Goal: Task Accomplishment & Management: Use online tool/utility

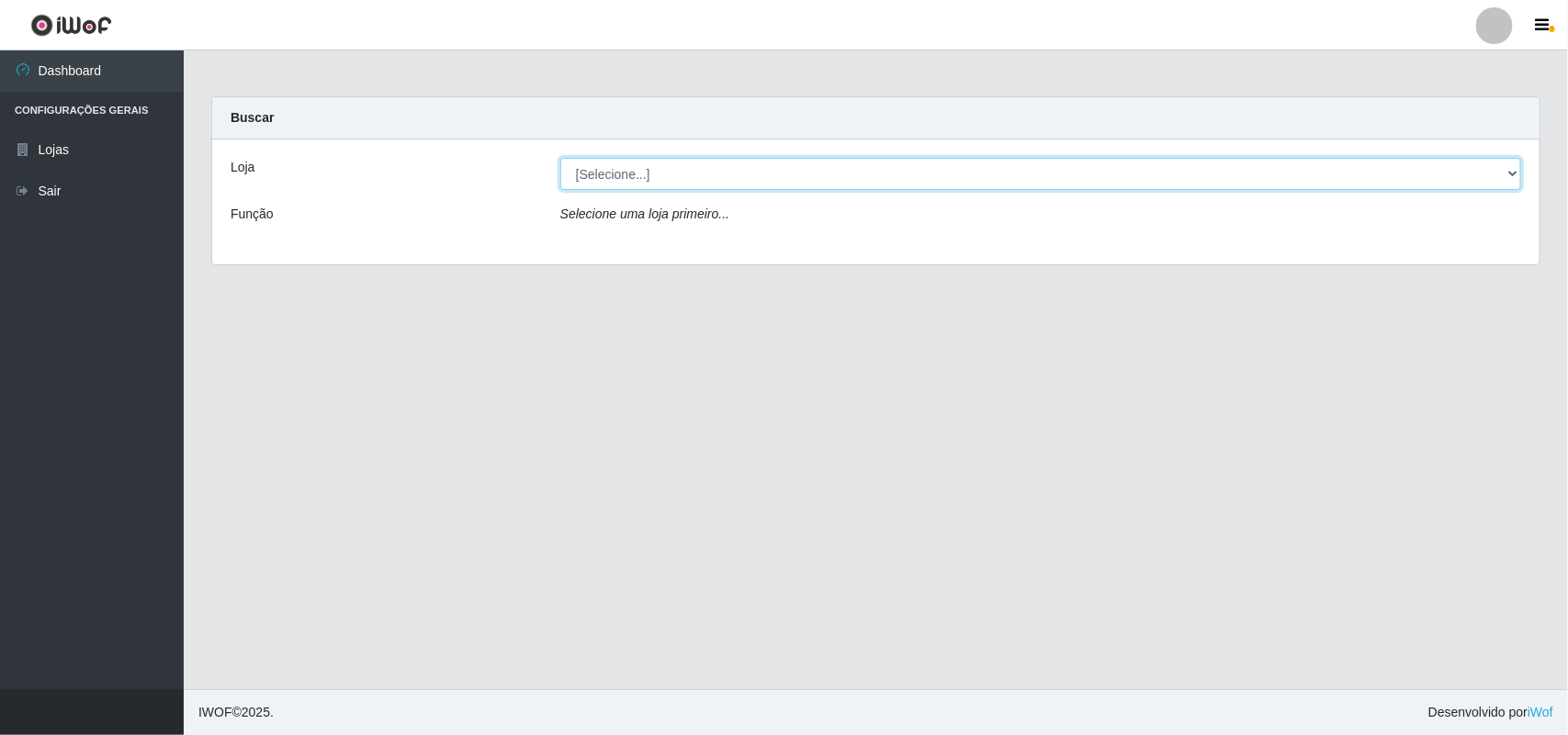
click at [675, 180] on select "[Selecione...] Extrabom - Loja 01 Centro de Distribuição" at bounding box center [1041, 174] width 961 height 32
select select "435"
click at [561, 158] on select "[Selecione...] Extrabom - Loja 01 Centro de Distribuição" at bounding box center [1041, 174] width 961 height 32
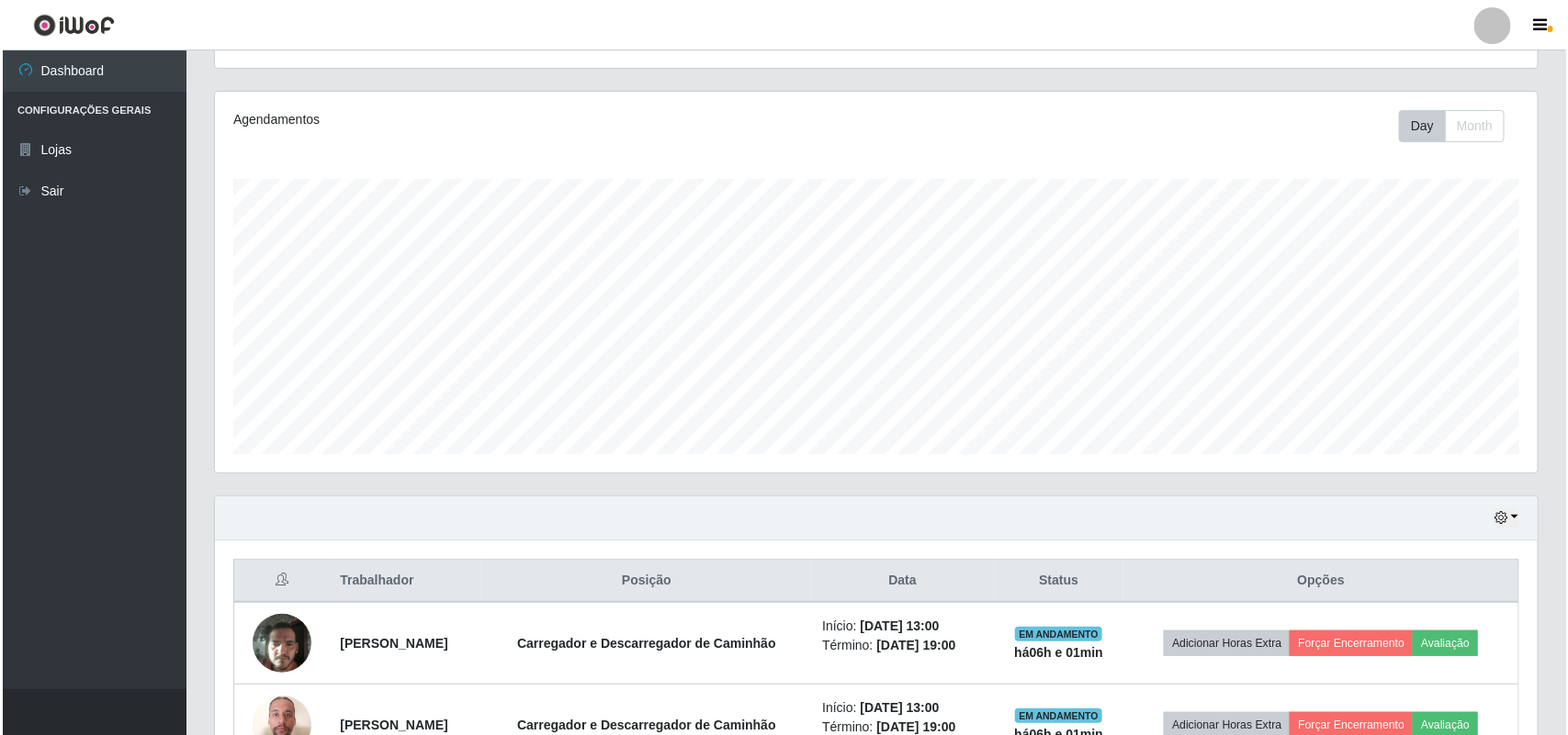
scroll to position [323, 0]
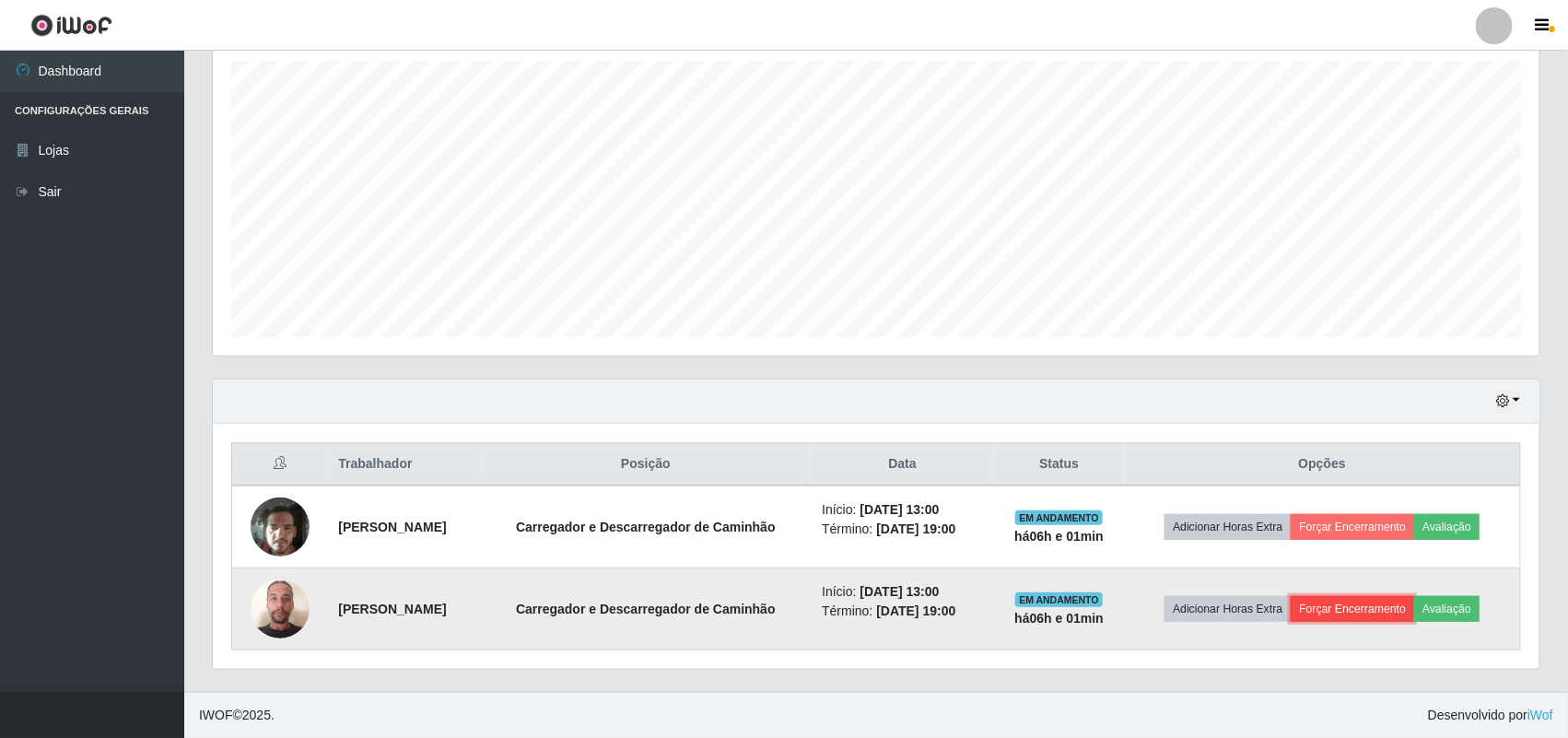
click at [1383, 613] on button "Forçar Encerramento" at bounding box center [1352, 609] width 124 height 26
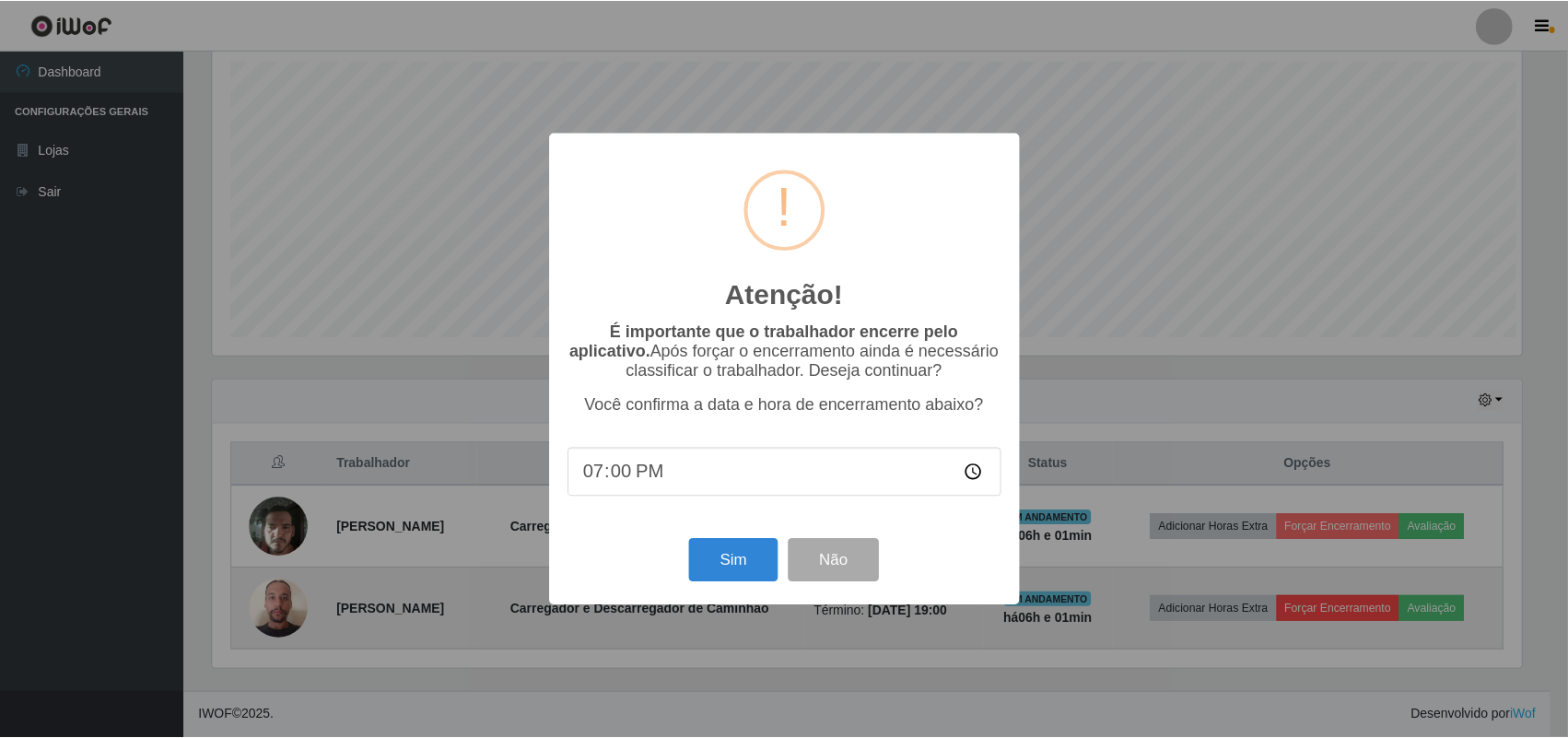
scroll to position [383, 1313]
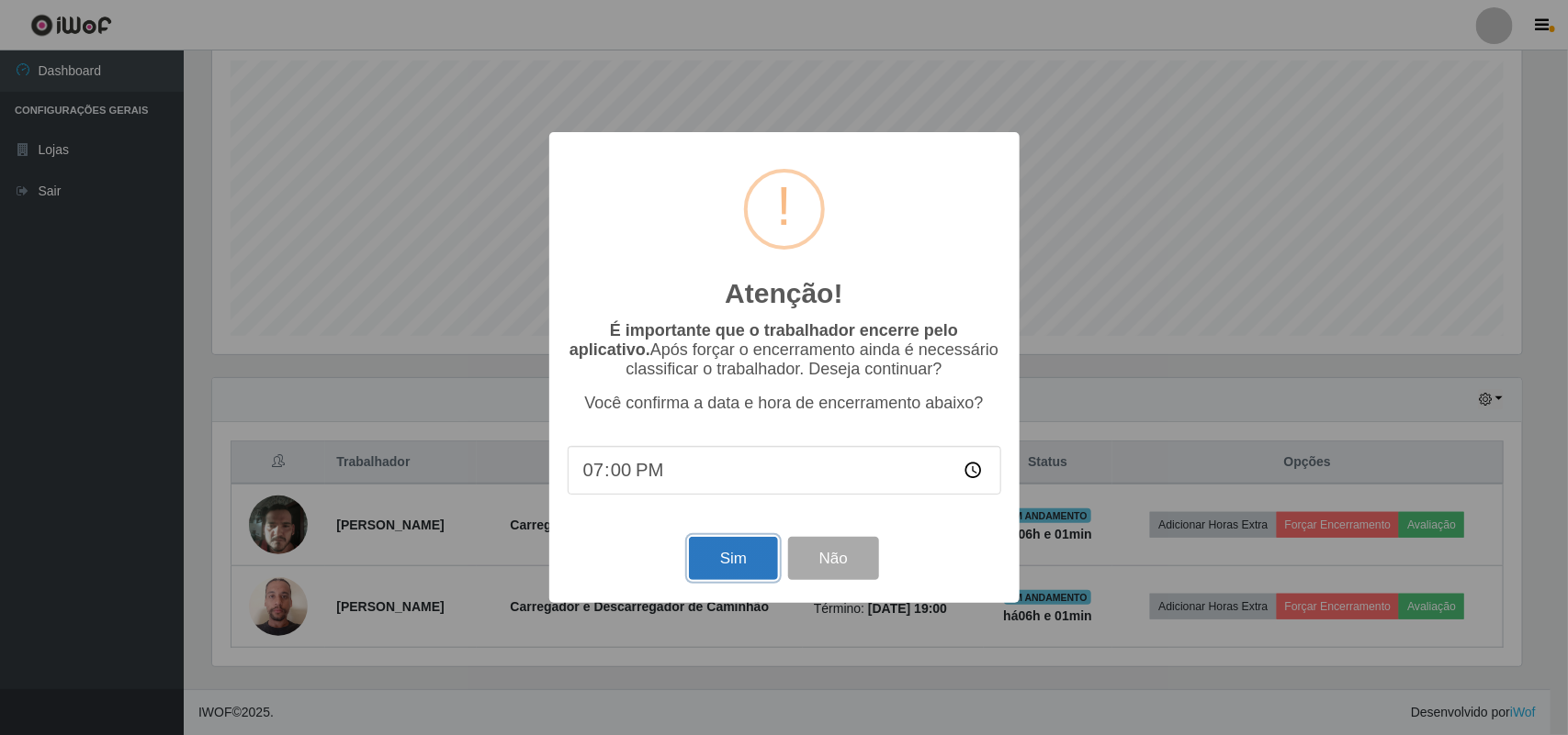
click at [752, 554] on button "Sim" at bounding box center [732, 558] width 89 height 43
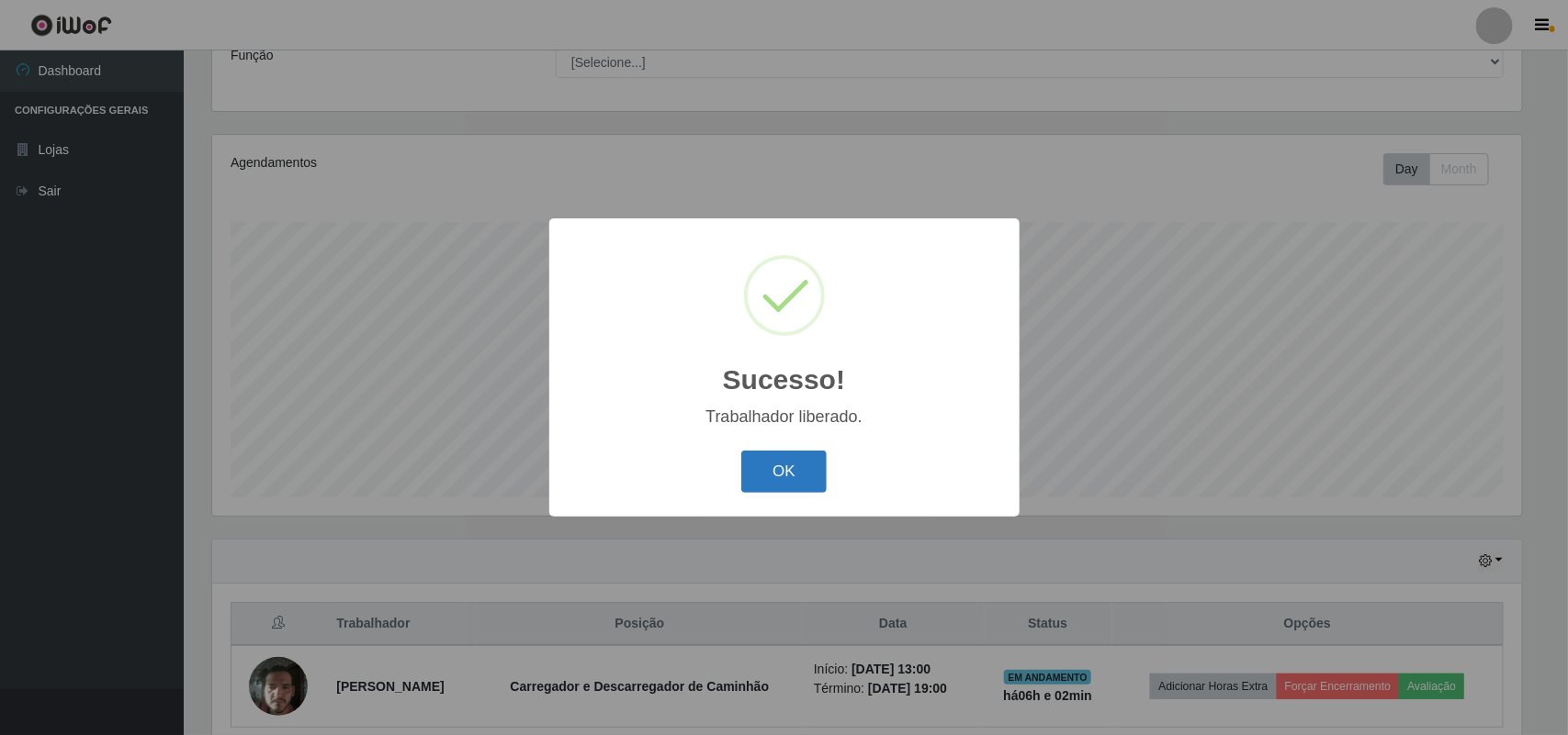
click at [769, 471] on button "OK" at bounding box center [783, 472] width 85 height 43
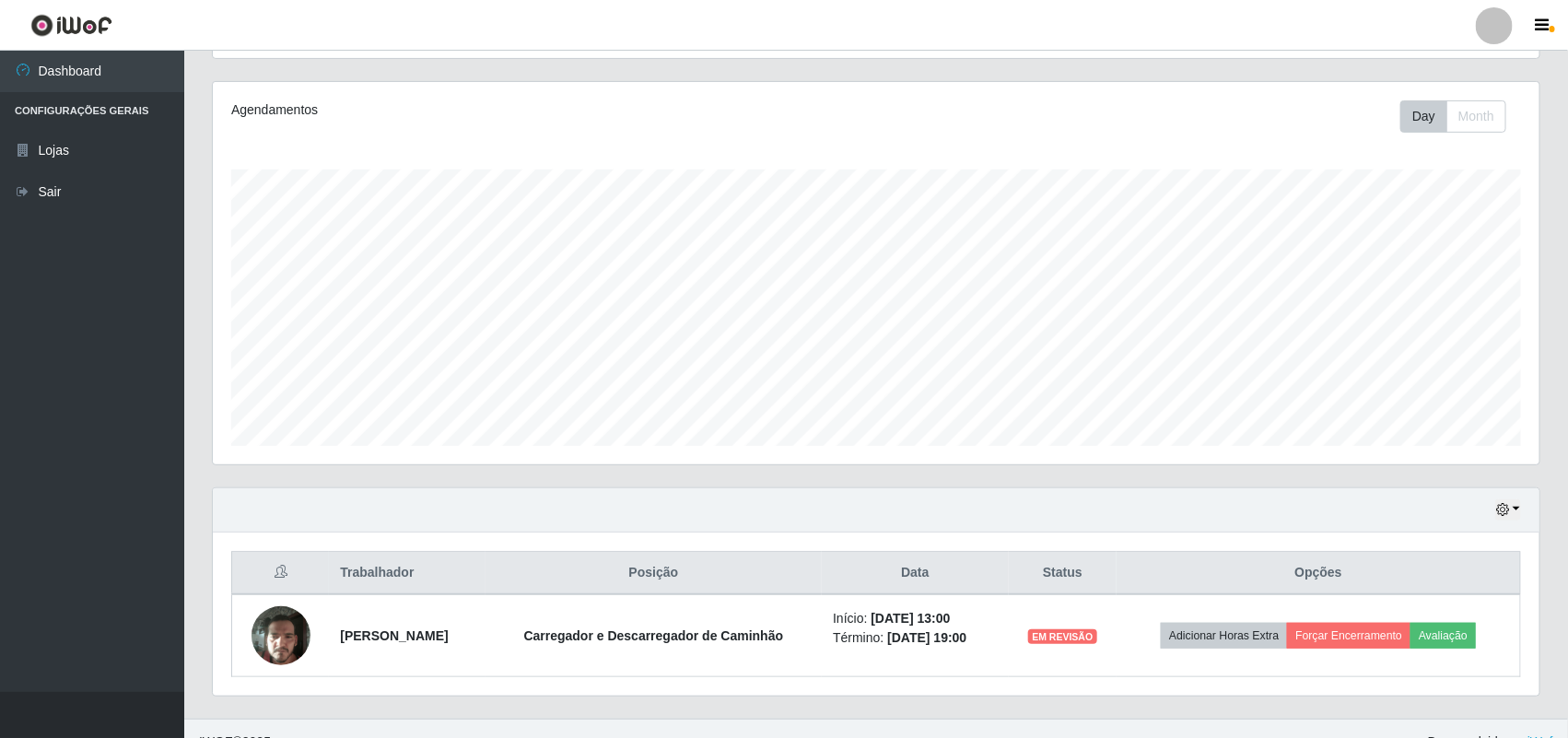
scroll to position [242, 0]
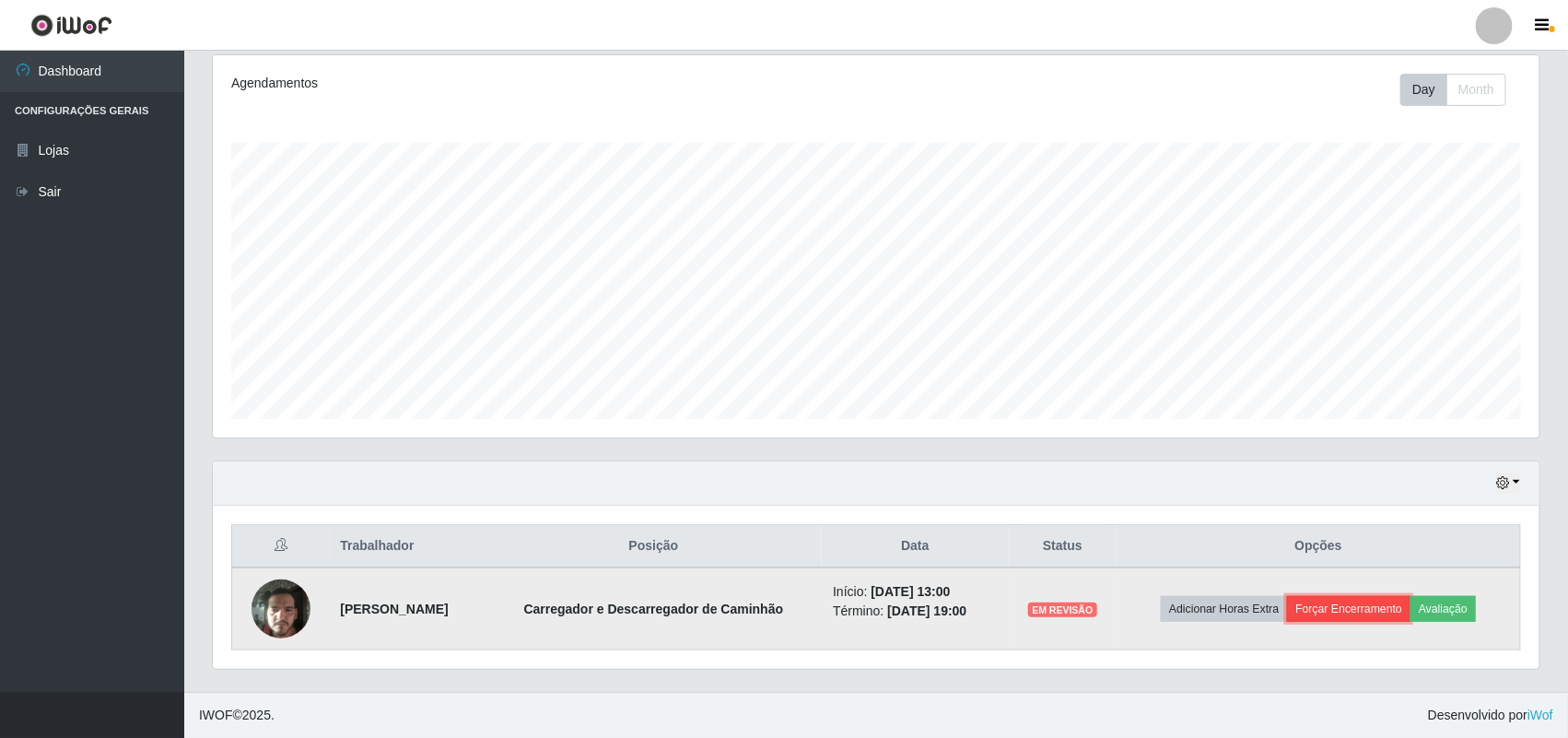
click at [1369, 607] on button "Forçar Encerramento" at bounding box center [1349, 609] width 124 height 26
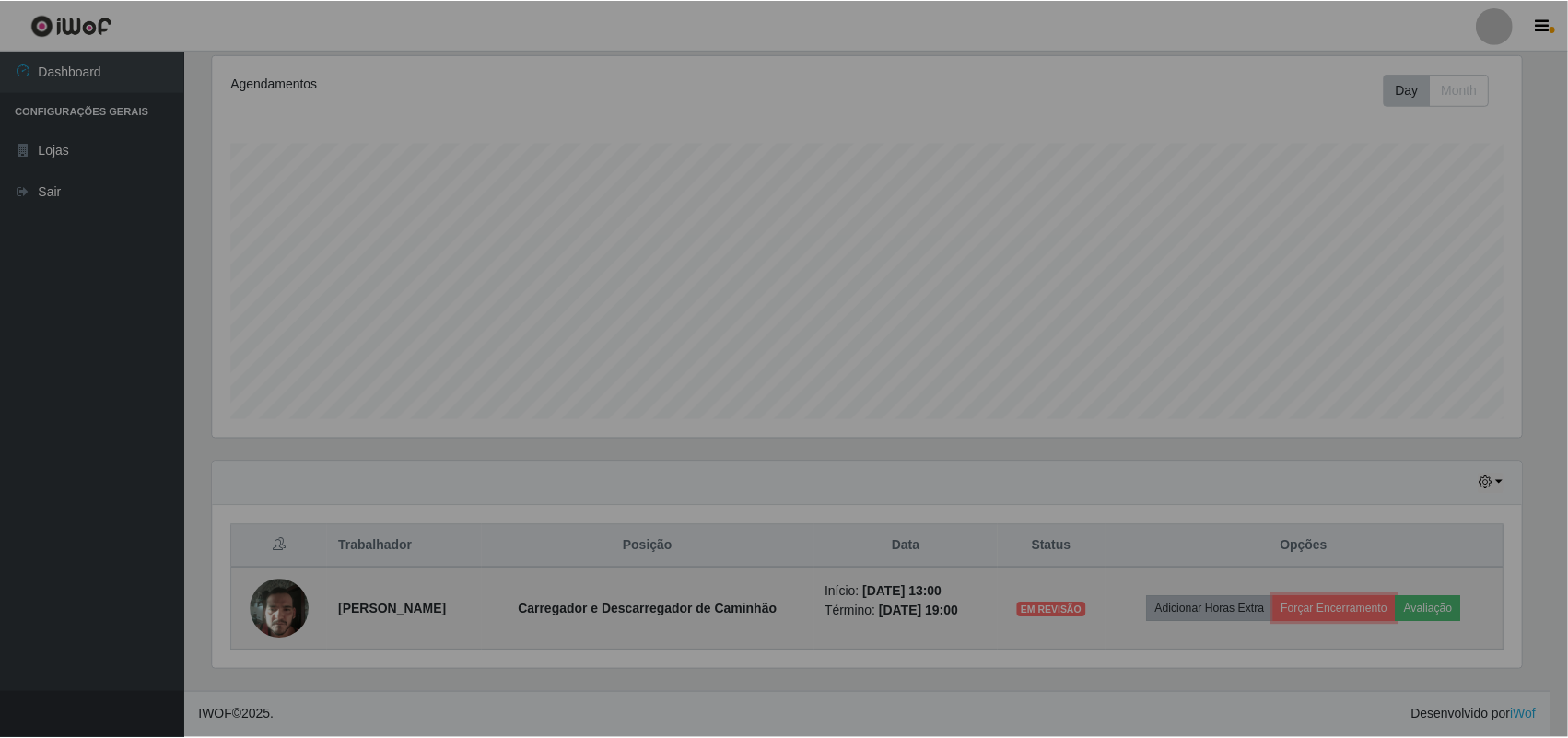
scroll to position [383, 1327]
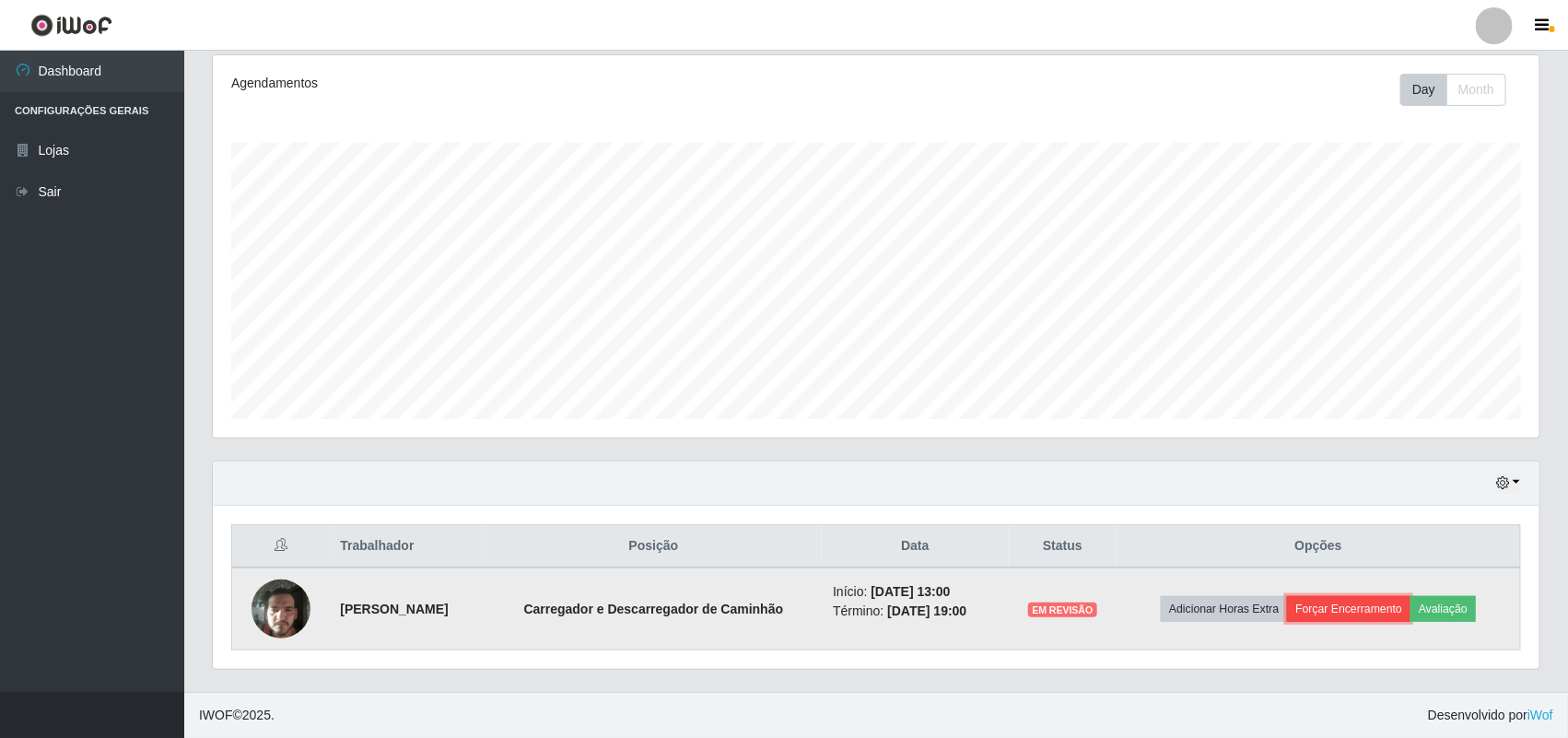
click at [1371, 605] on button "Forçar Encerramento" at bounding box center [1349, 609] width 124 height 26
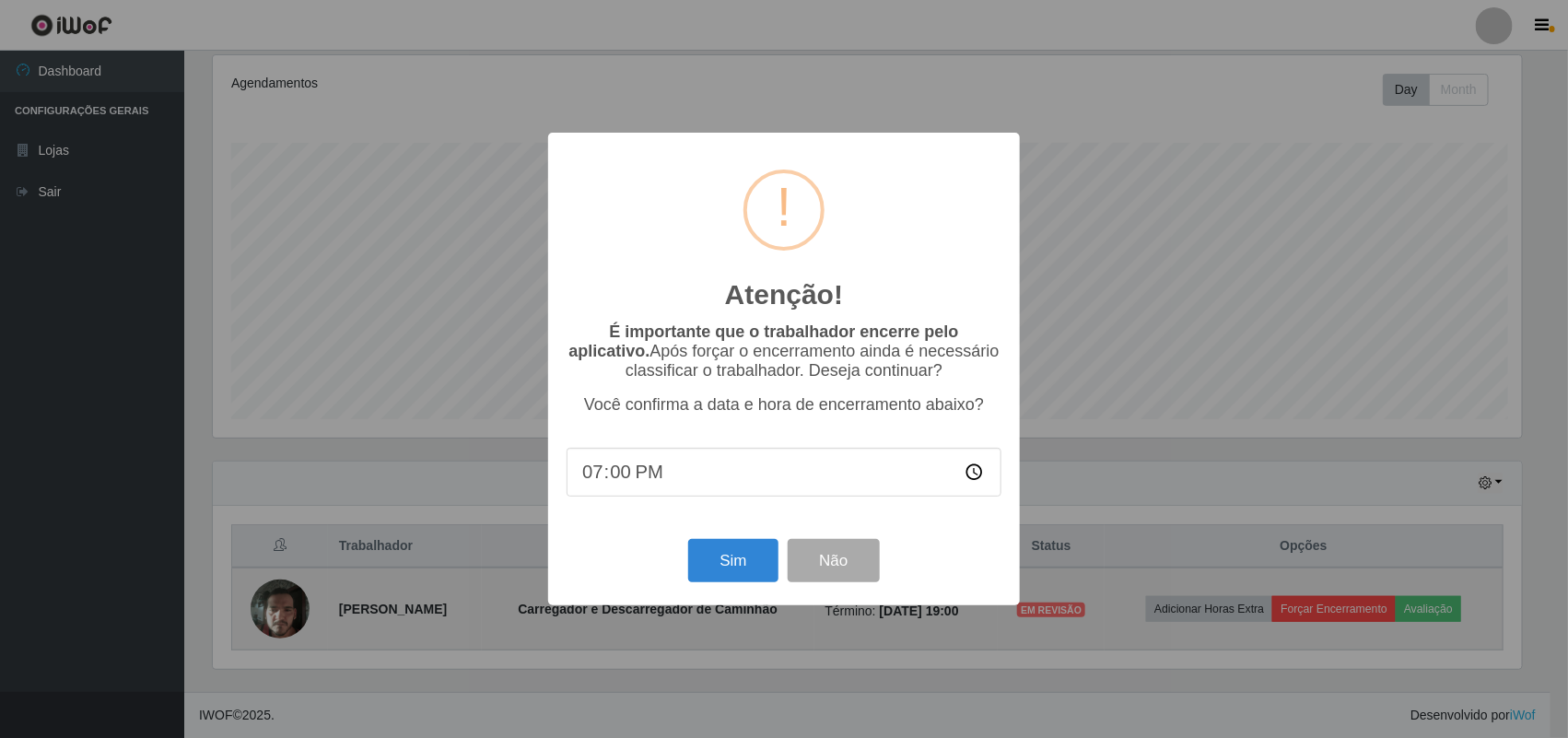
scroll to position [383, 1313]
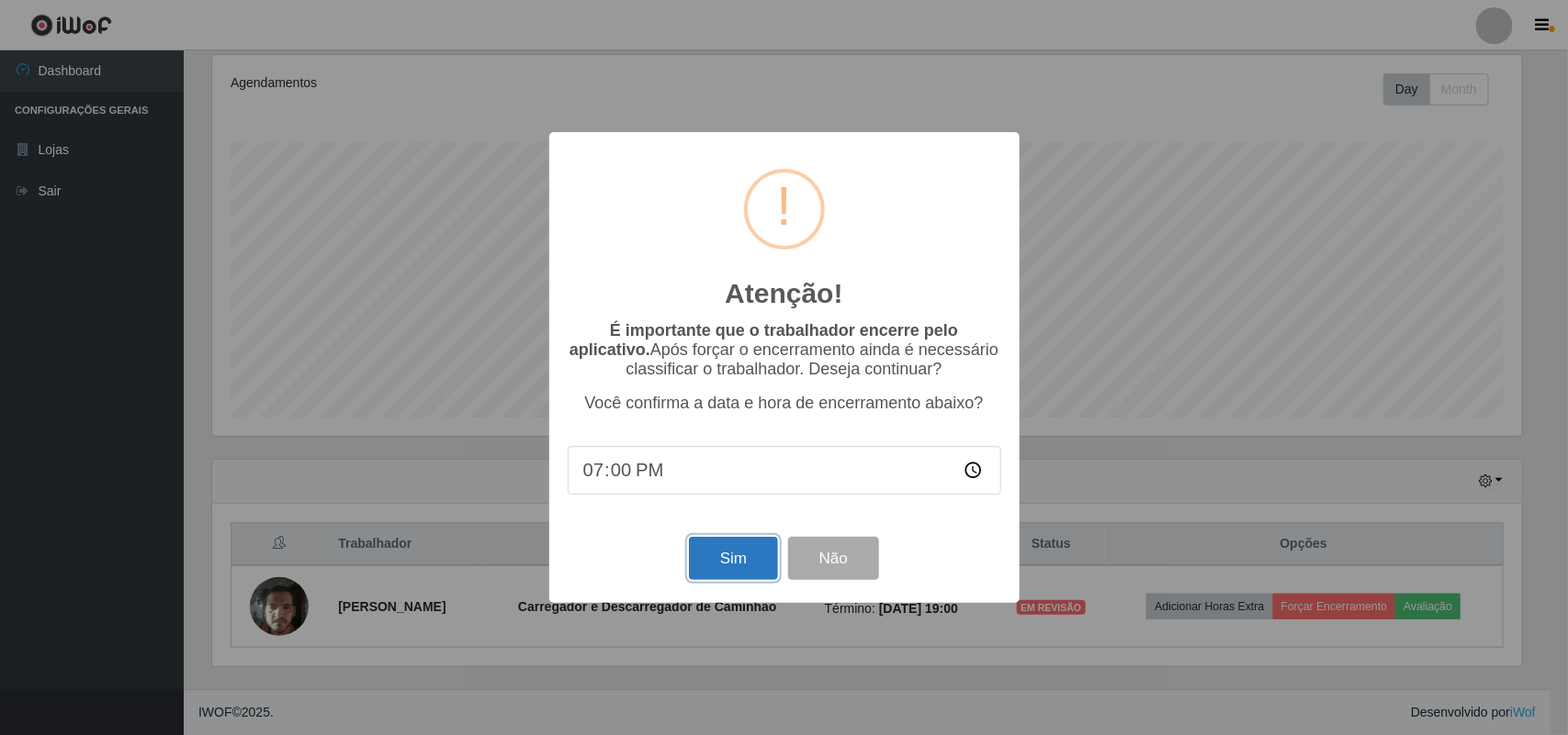
click at [753, 560] on button "Sim" at bounding box center [732, 558] width 89 height 43
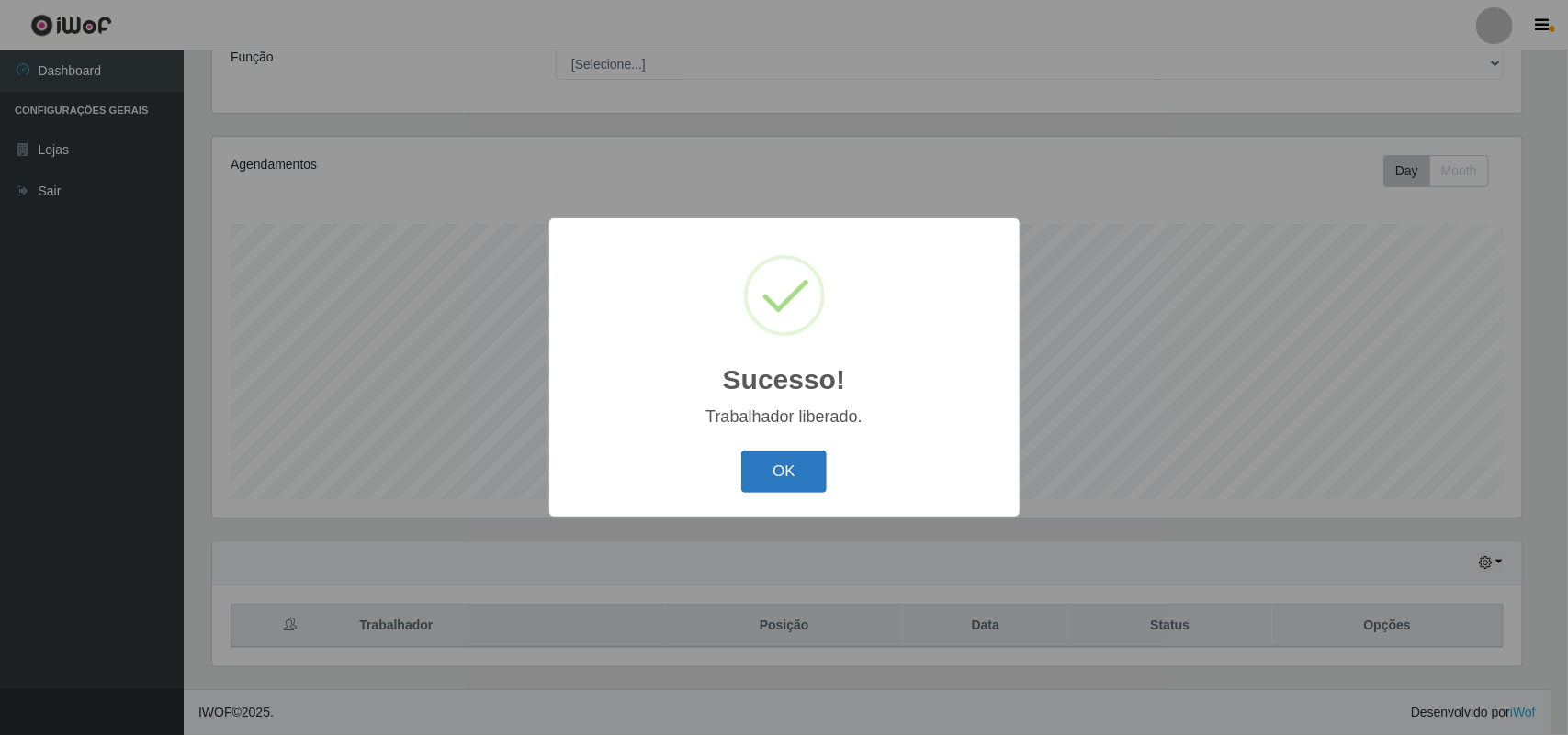
click at [804, 469] on button "OK" at bounding box center [783, 472] width 85 height 43
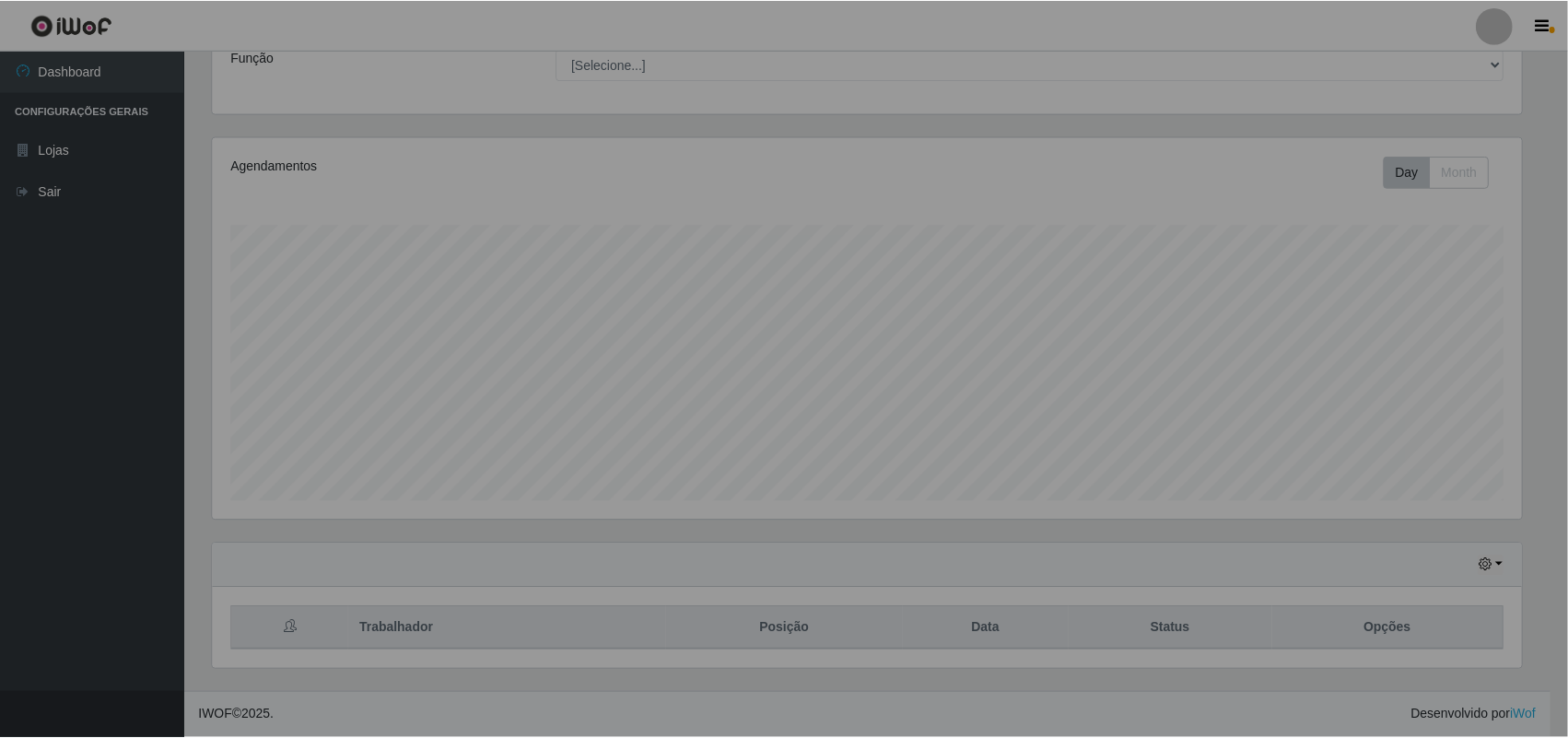
scroll to position [383, 1327]
